Goal: Transaction & Acquisition: Purchase product/service

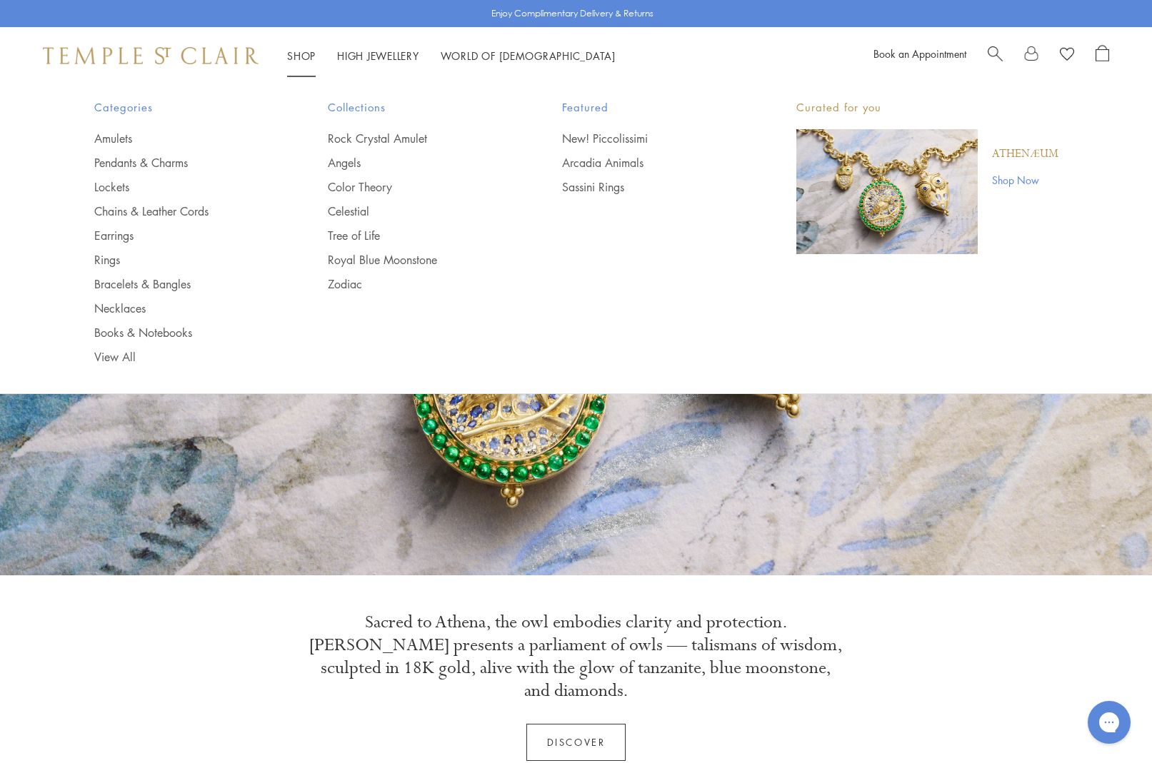
click at [301, 53] on link "Shop Shop" at bounding box center [301, 56] width 29 height 14
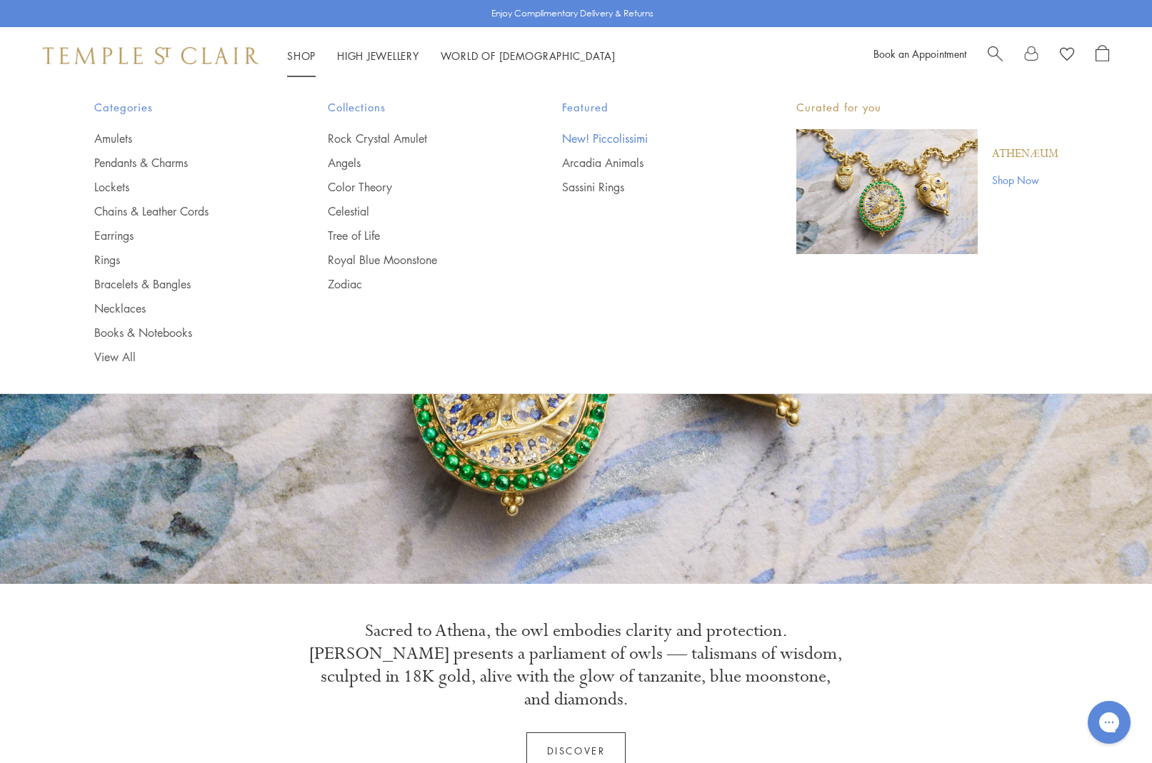
click at [589, 134] on link "New! Piccolissimi" at bounding box center [650, 139] width 177 height 16
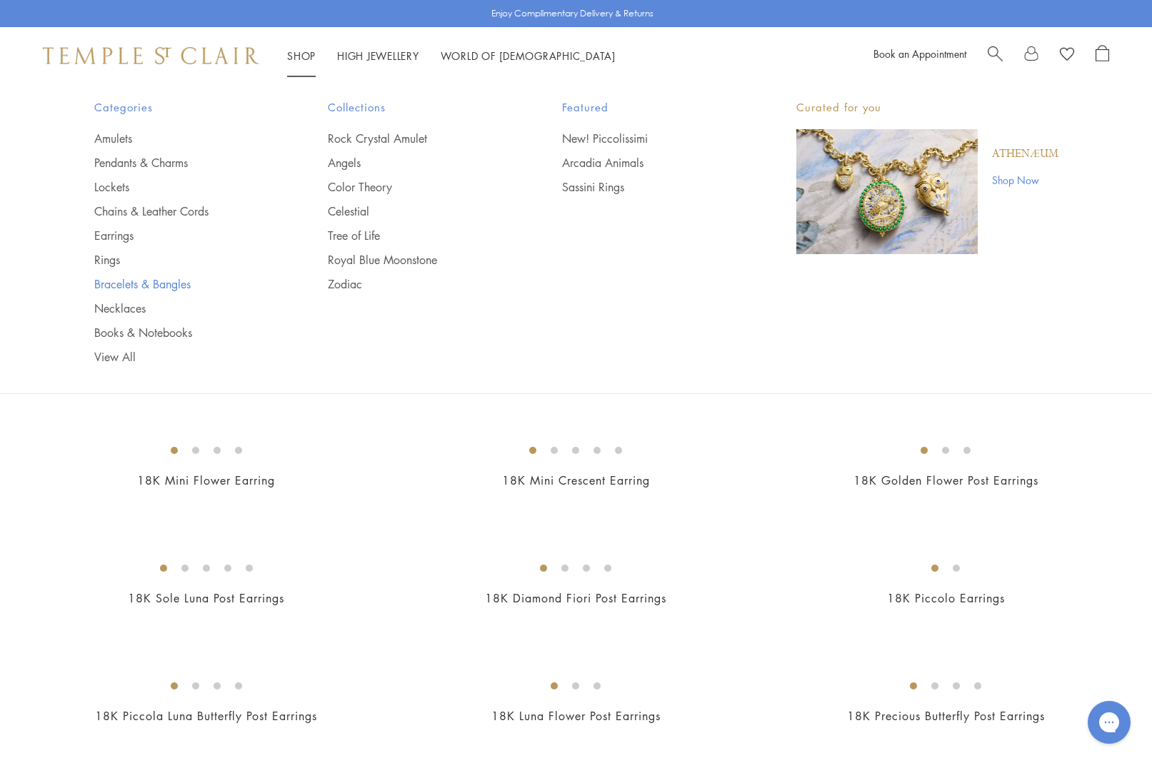
click at [121, 284] on link "Bracelets & Bangles" at bounding box center [182, 284] width 177 height 16
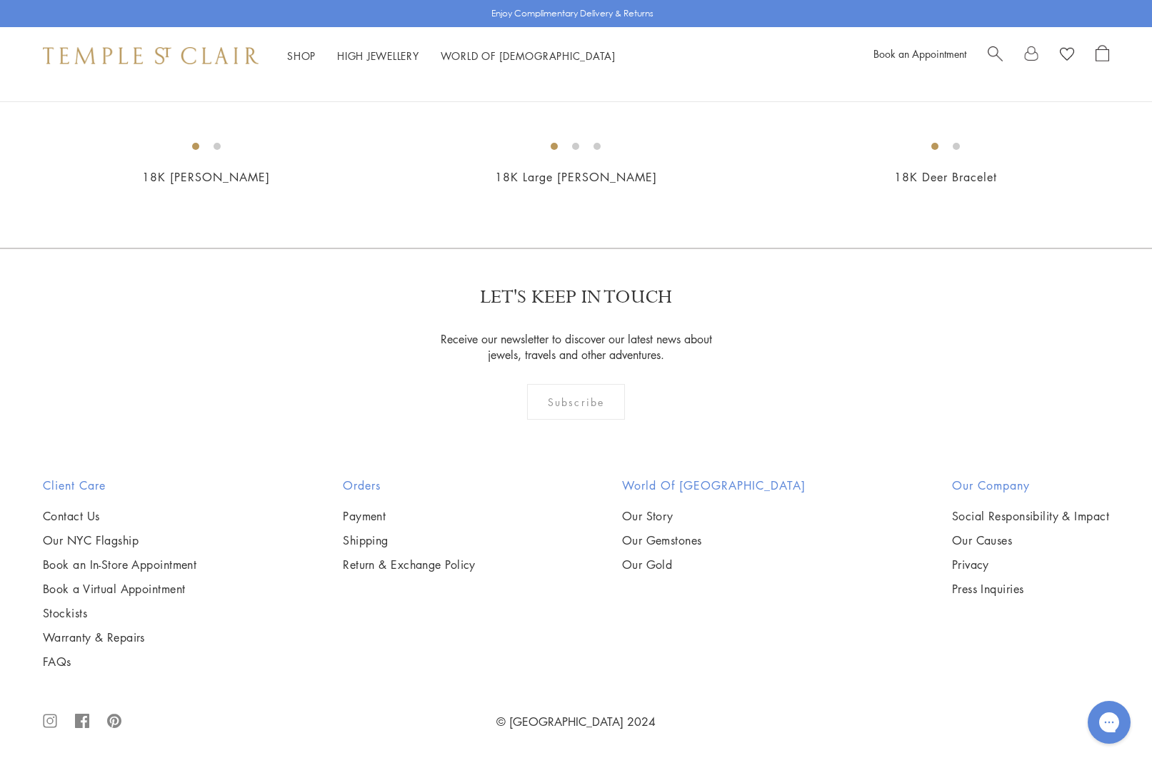
scroll to position [2858, 0]
click at [0, 0] on img at bounding box center [0, 0] width 0 height 0
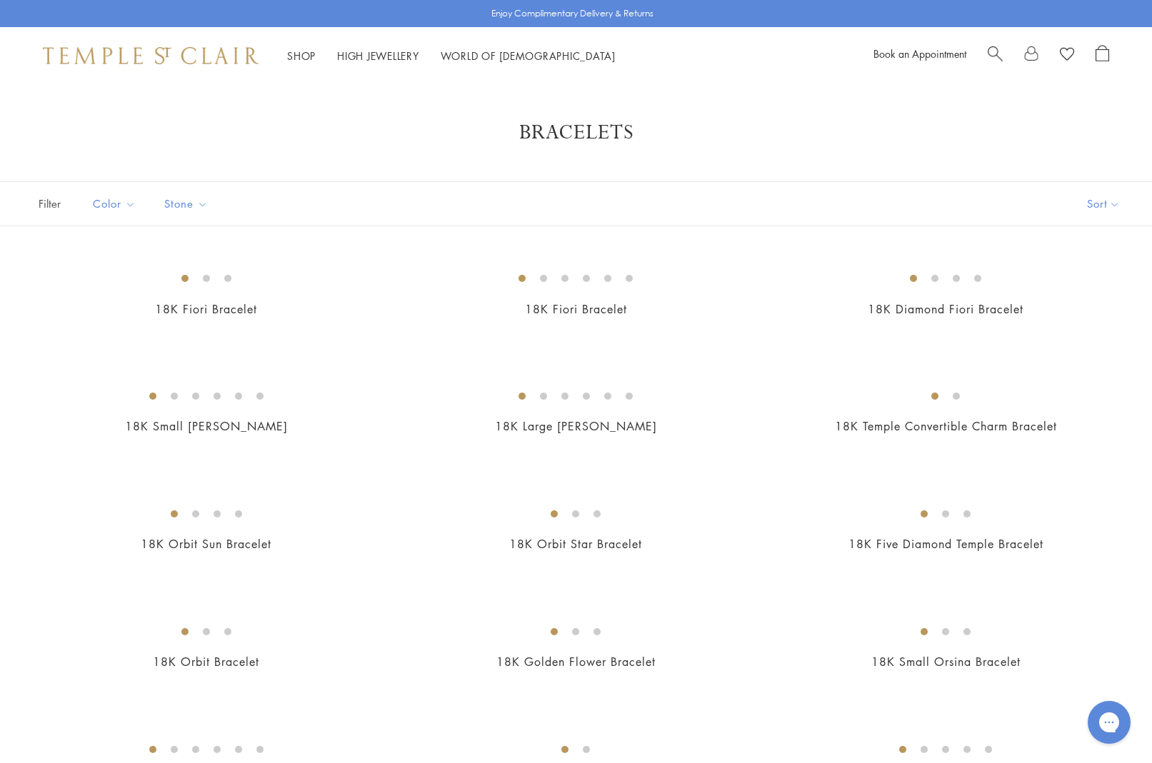
scroll to position [0, 0]
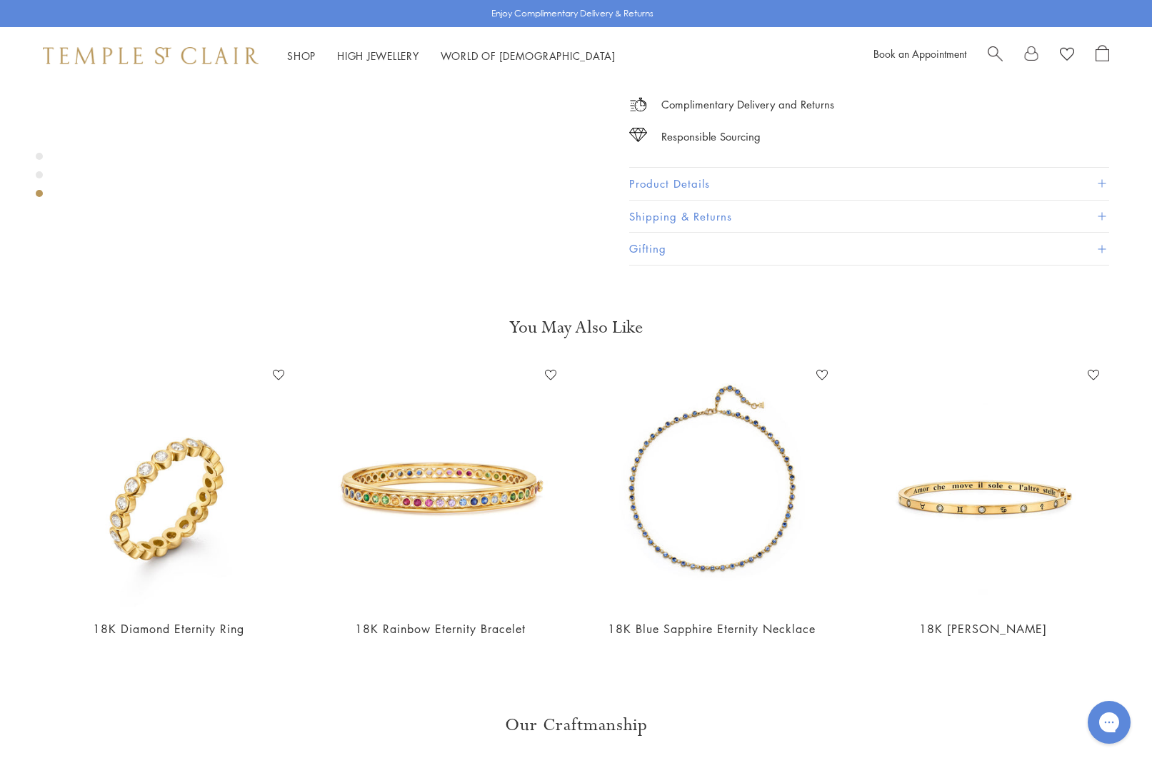
scroll to position [1433, 0]
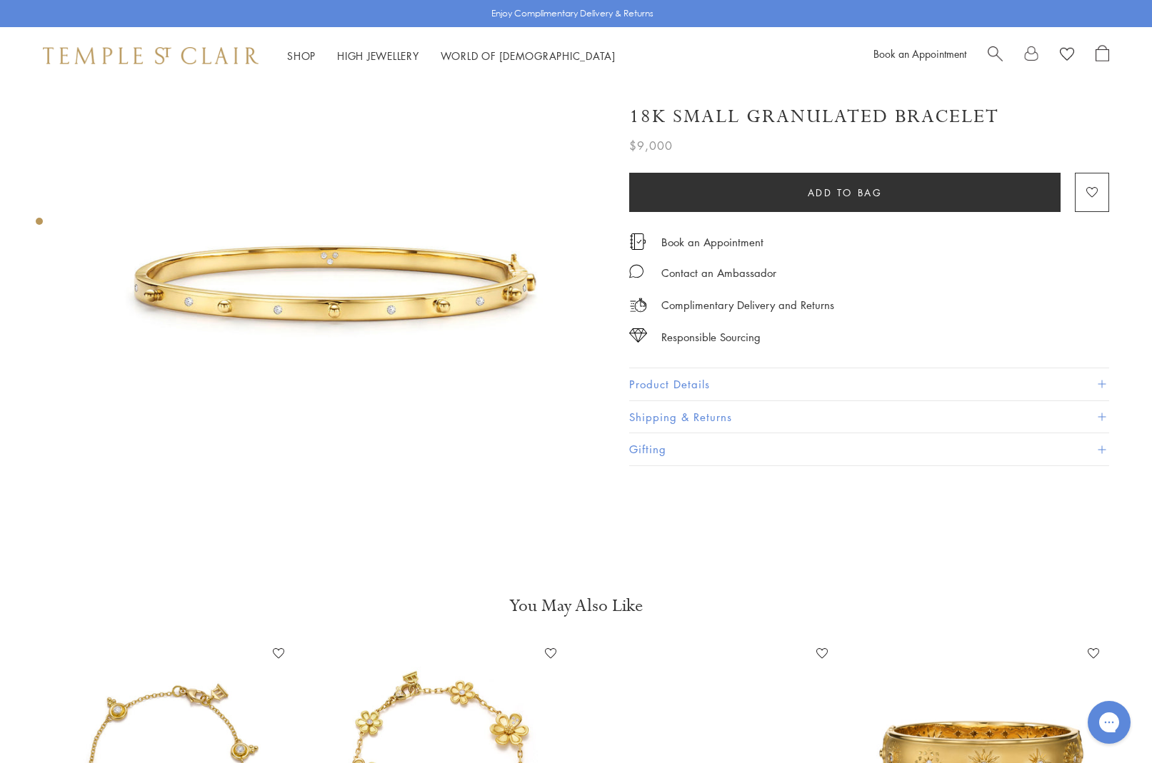
scroll to position [59, 3]
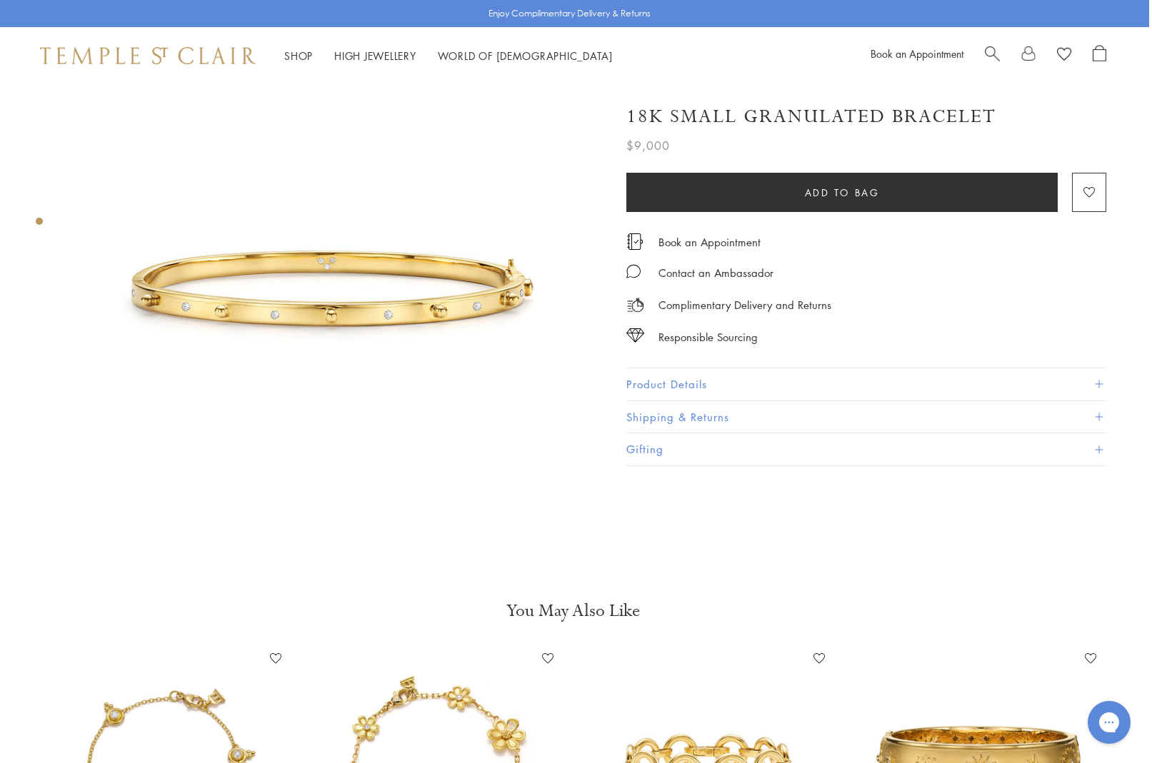
click at [654, 381] on button "Product Details" at bounding box center [866, 385] width 480 height 32
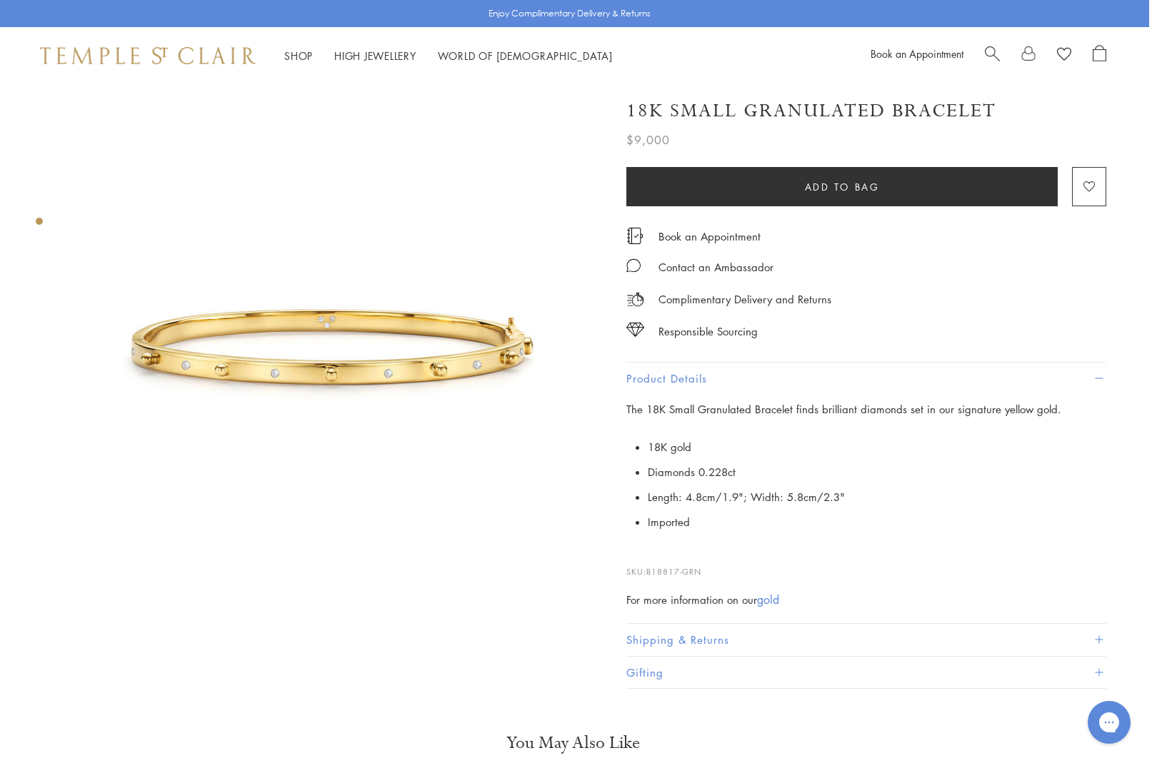
scroll to position [0, 3]
click at [687, 329] on div "Responsible Sourcing" at bounding box center [708, 332] width 99 height 18
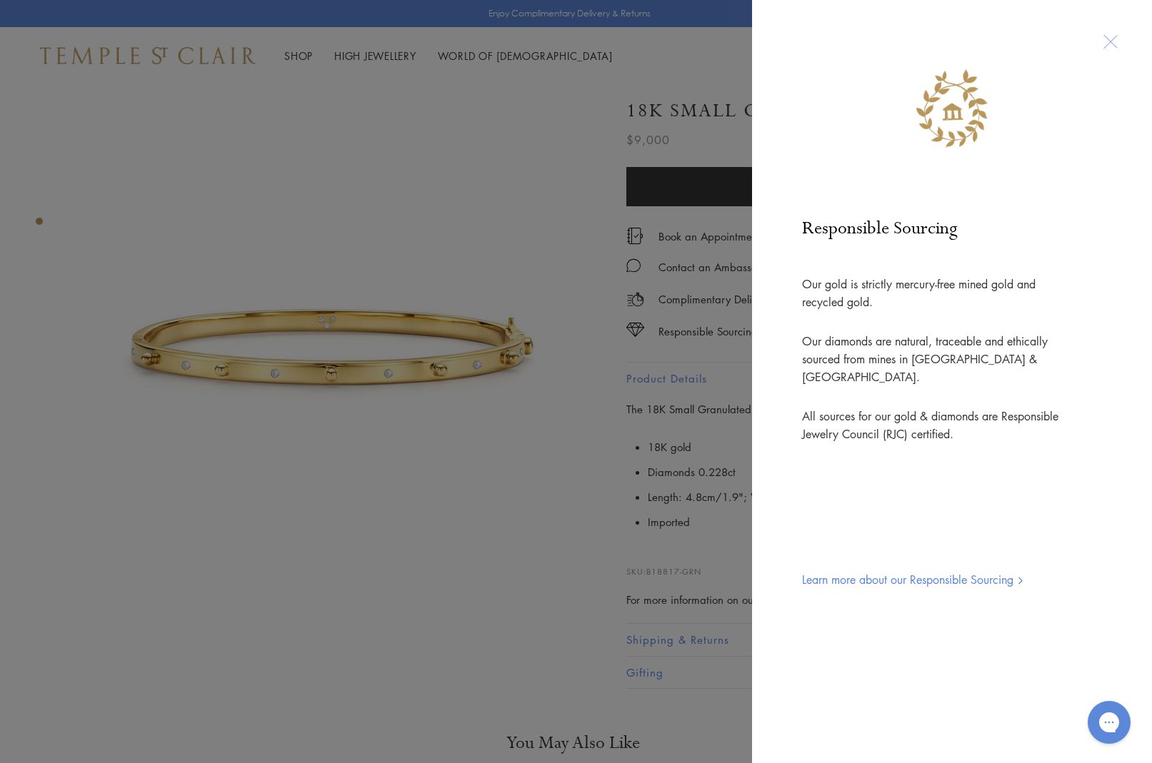
click at [1110, 45] on div at bounding box center [1110, 42] width 26 height 26
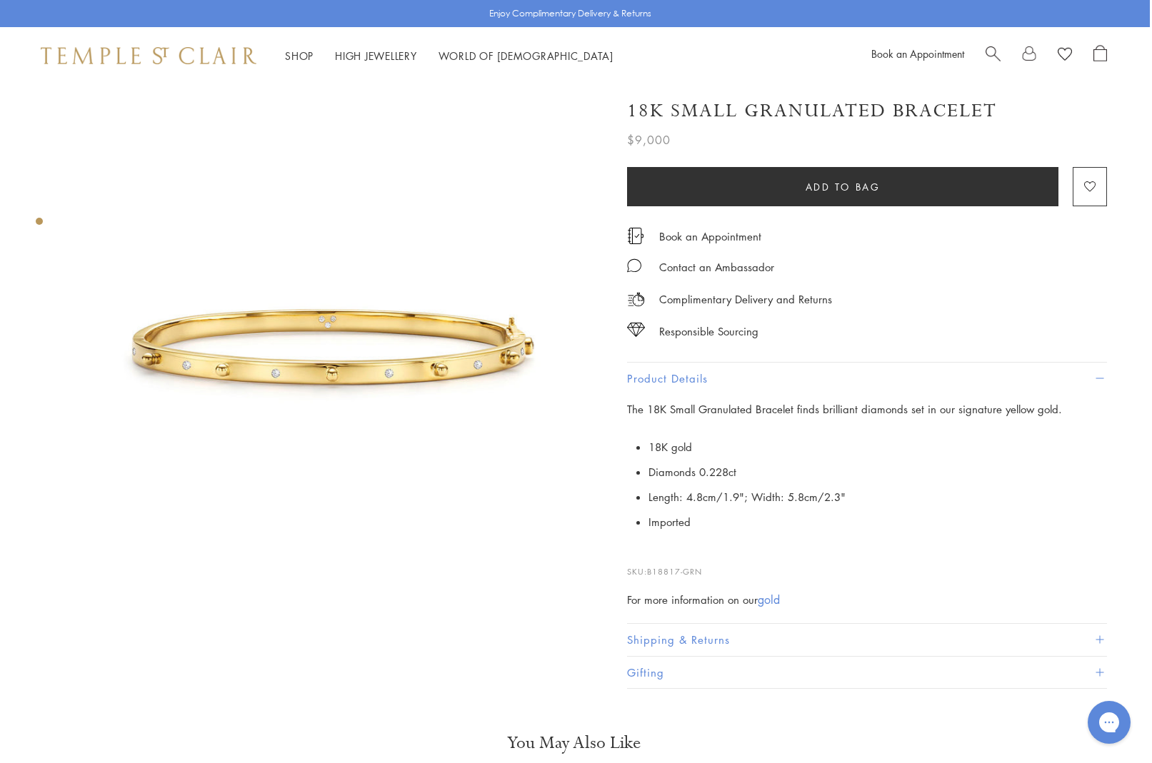
scroll to position [0, 2]
